Goal: Check status: Check status

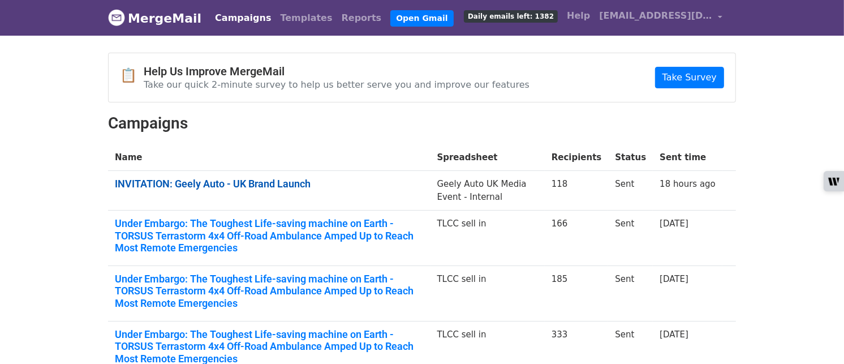
click at [228, 184] on link "INVITATION: Geely Auto - UK Brand Launch" at bounding box center [269, 184] width 309 height 12
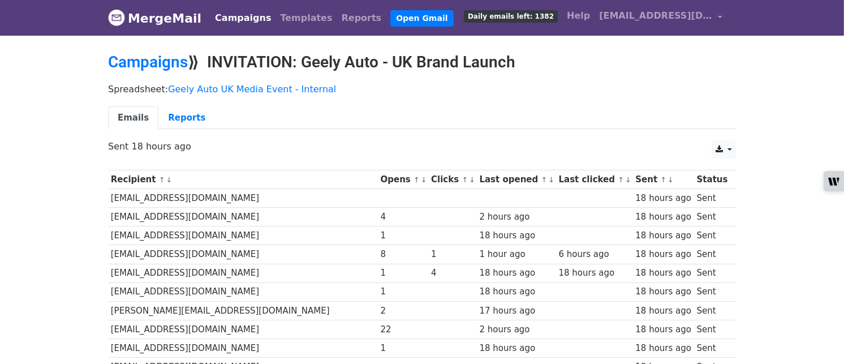
click at [421, 177] on link "↓" at bounding box center [424, 179] width 6 height 8
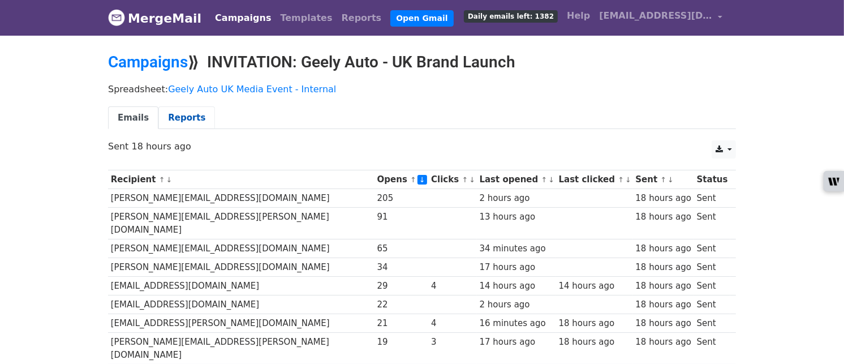
click at [191, 115] on link "Reports" at bounding box center [186, 117] width 57 height 23
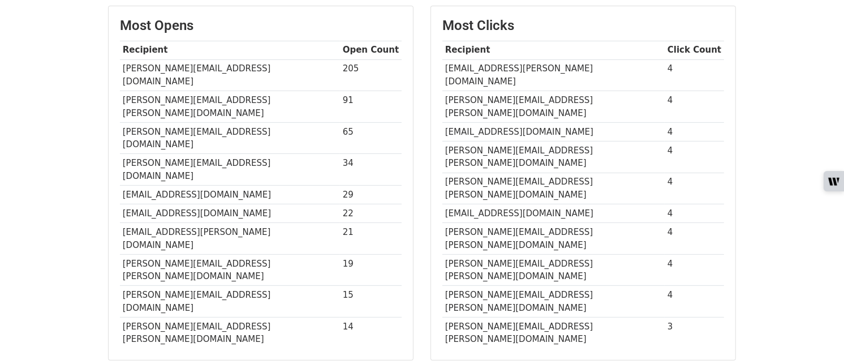
scroll to position [285, 0]
